Goal: Communication & Community: Answer question/provide support

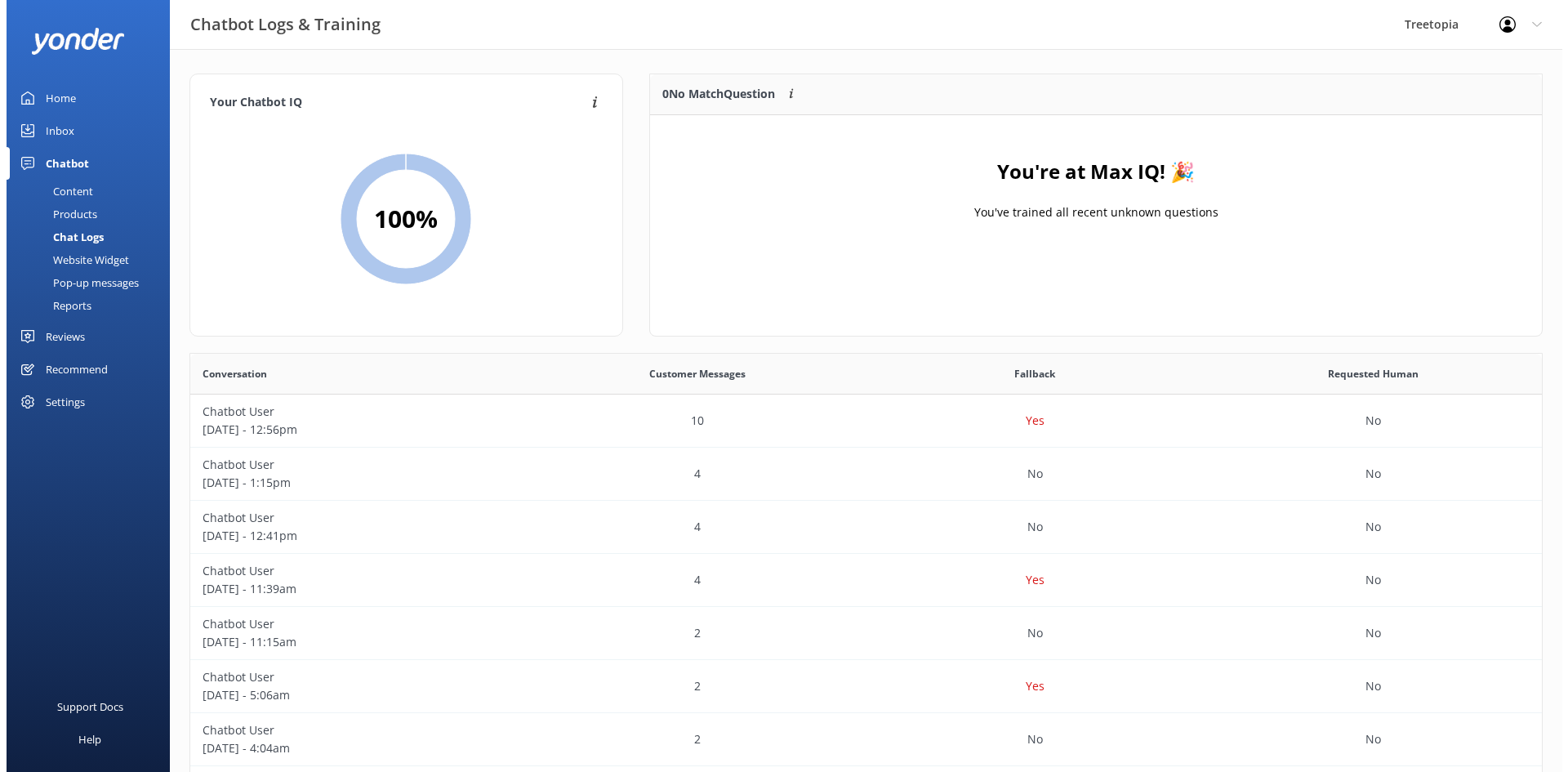
scroll to position [560, 1339]
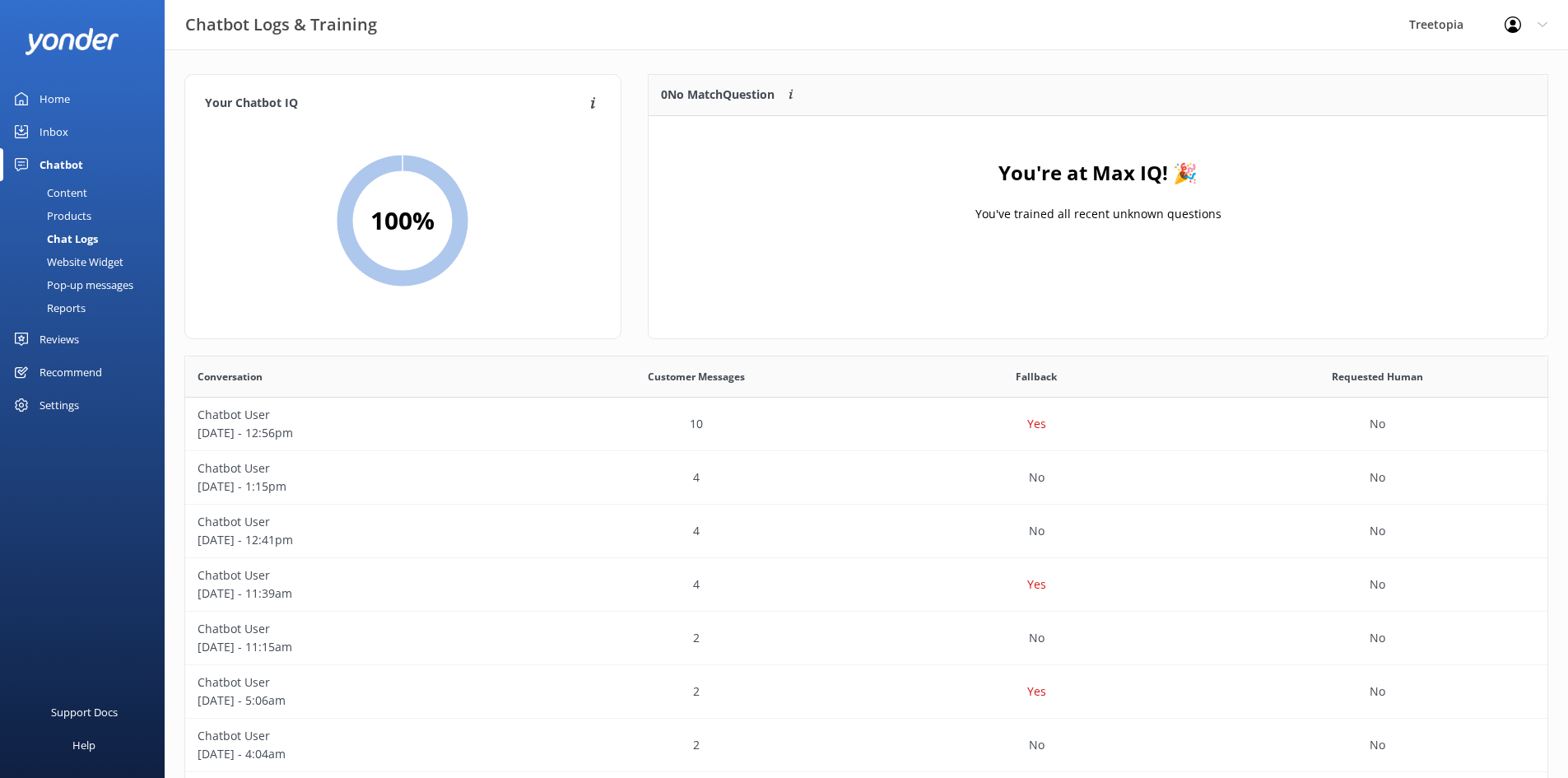
click at [65, 125] on div "Inbox" at bounding box center [54, 131] width 29 height 33
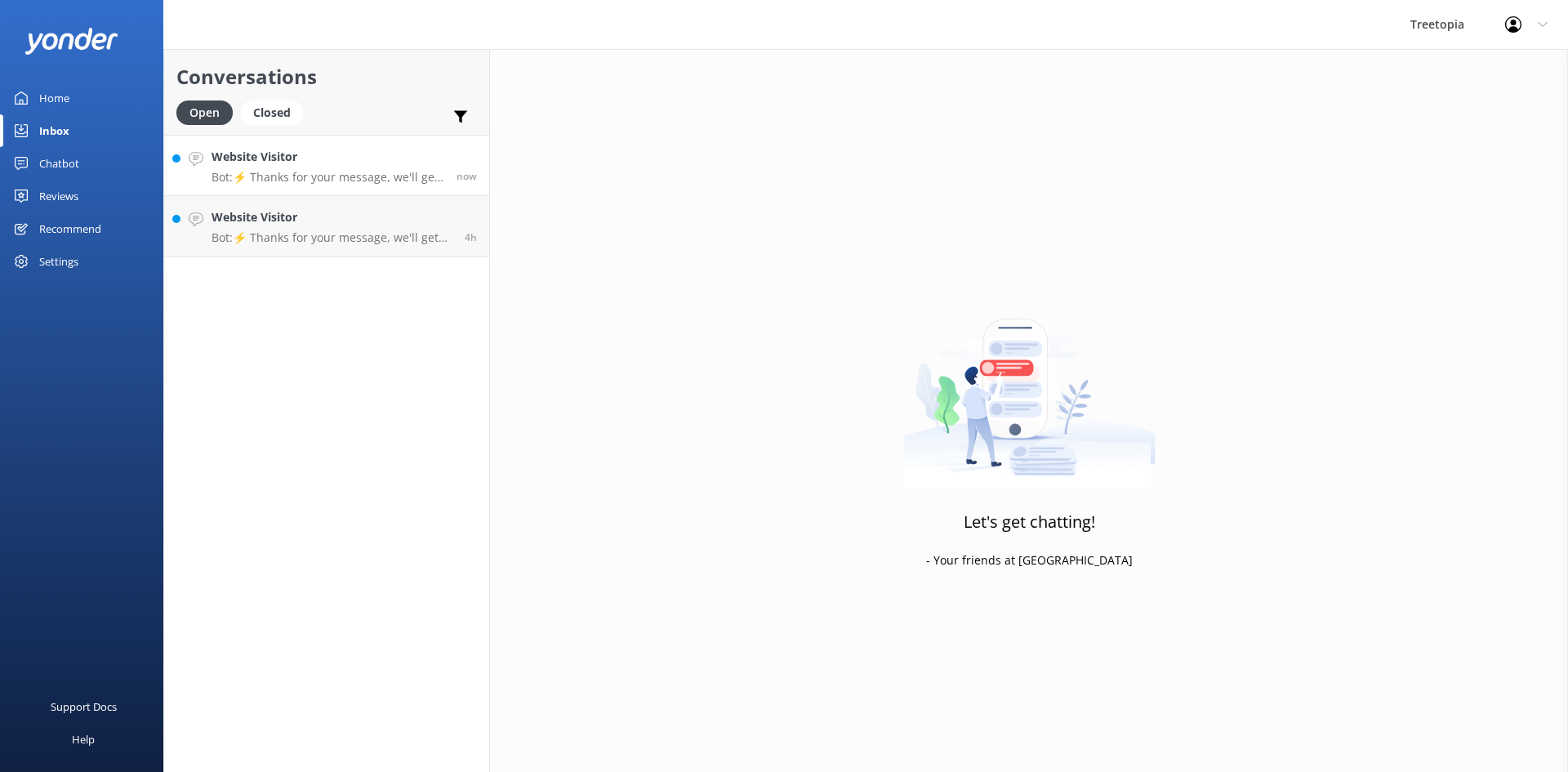
click at [357, 180] on p "Bot: ⚡ Thanks for your message, we'll get back to you as soon as we can. You're…" at bounding box center [328, 176] width 232 height 15
